Goal: Transaction & Acquisition: Purchase product/service

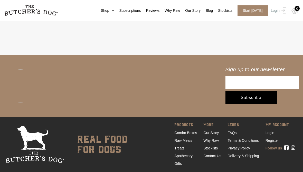
scroll to position [1991, 0]
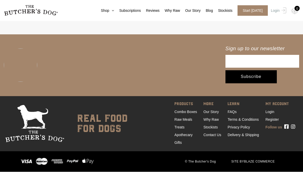
click at [178, 114] on link "Combo Boxes" at bounding box center [185, 112] width 23 height 4
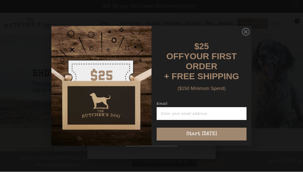
scroll to position [0, 0]
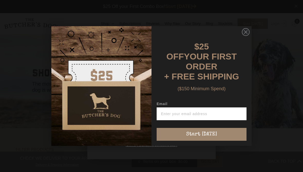
click at [244, 29] on circle "Close dialog" at bounding box center [245, 32] width 7 height 7
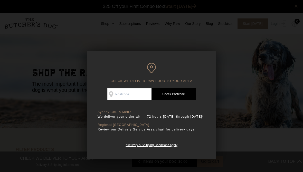
click at [118, 95] on input "Check Availability At" at bounding box center [129, 94] width 44 height 12
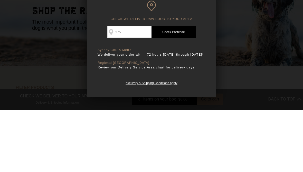
type input "2750"
click at [172, 88] on link "Check Postcode" at bounding box center [174, 94] width 44 height 12
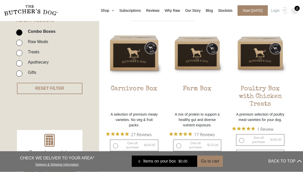
scroll to position [132, 0]
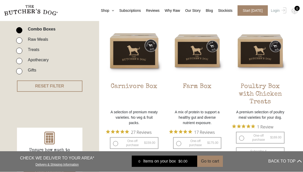
click at [43, 167] on link "Delivery & Shipping Information" at bounding box center [56, 164] width 43 height 5
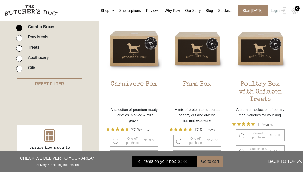
scroll to position [132, 0]
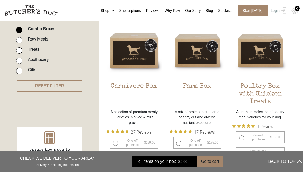
click at [0, 0] on img at bounding box center [0, 0] width 0 height 0
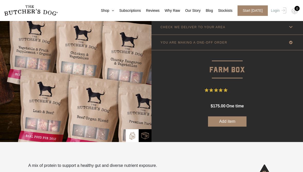
scroll to position [15, 0]
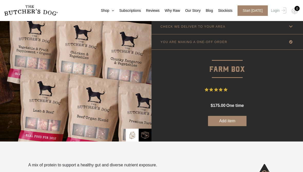
click at [39, 107] on img at bounding box center [76, 80] width 152 height 123
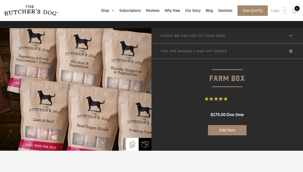
scroll to position [23, 0]
